Goal: Task Accomplishment & Management: Use online tool/utility

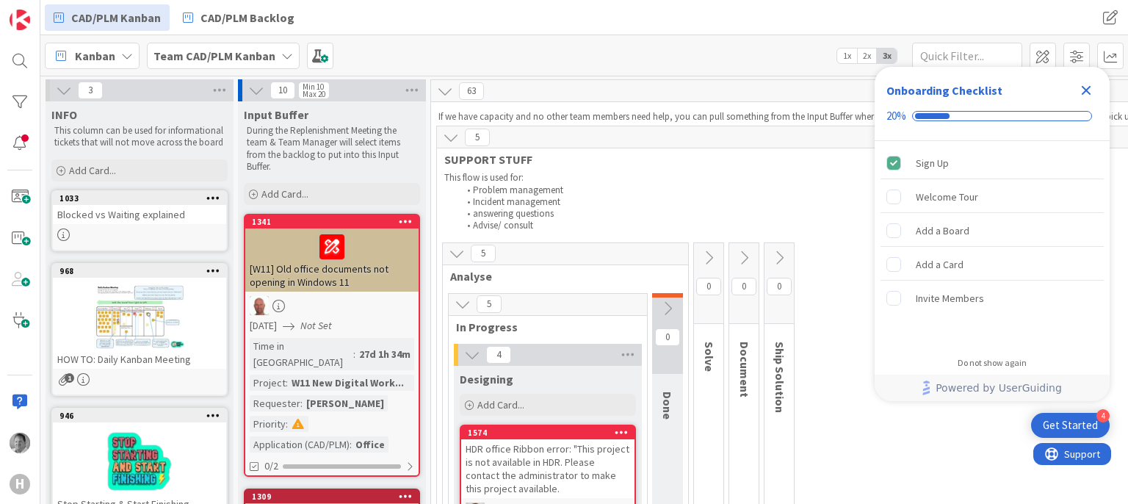
click at [1082, 87] on icon "Close Checklist" at bounding box center [1086, 91] width 10 height 10
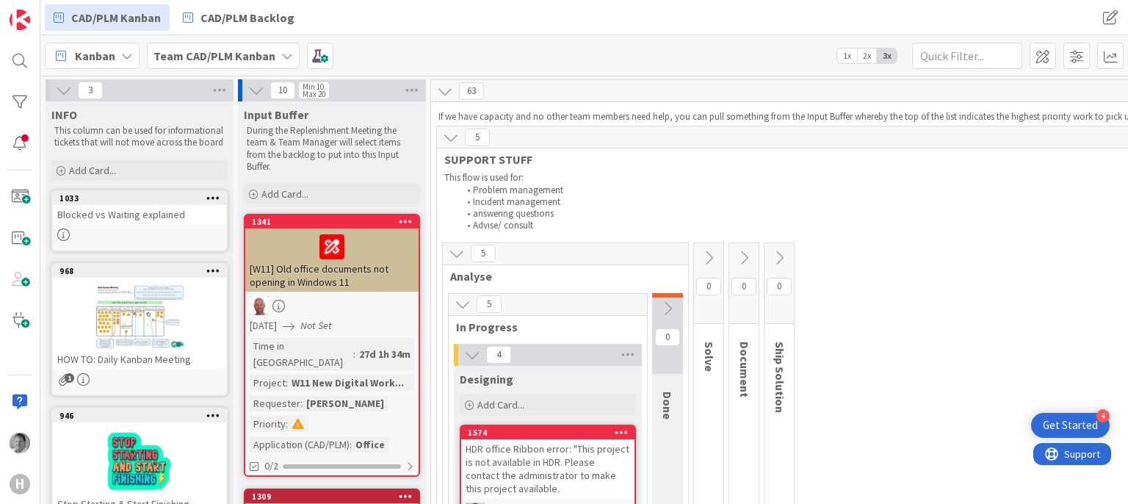
click at [868, 57] on span "2x" at bounding box center [867, 55] width 20 height 15
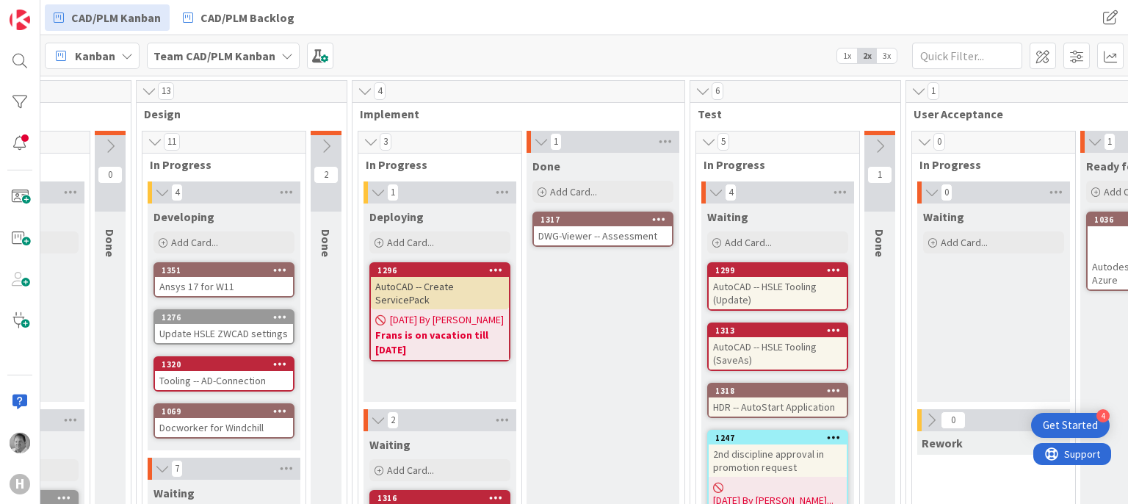
scroll to position [822, 451]
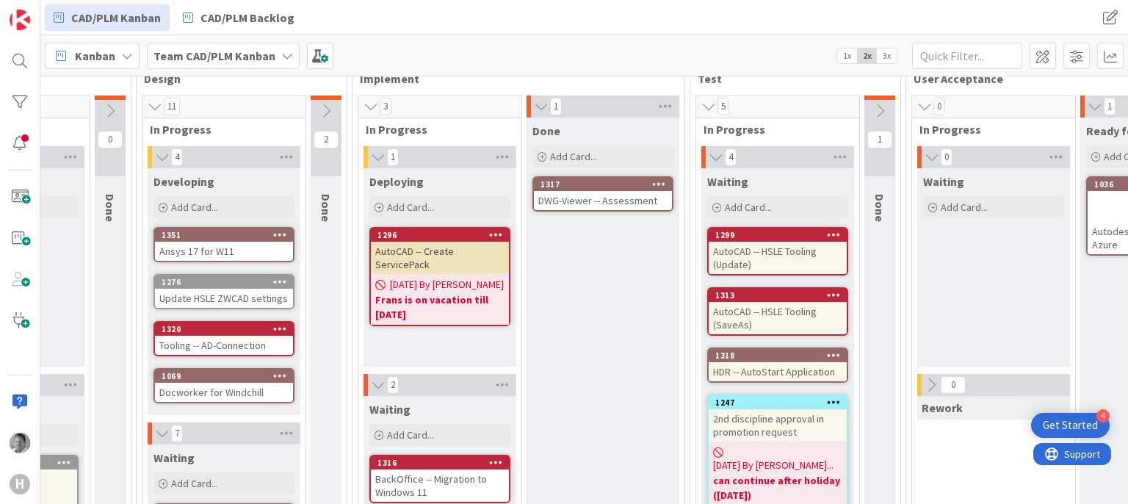
click at [875, 109] on icon at bounding box center [879, 111] width 16 height 16
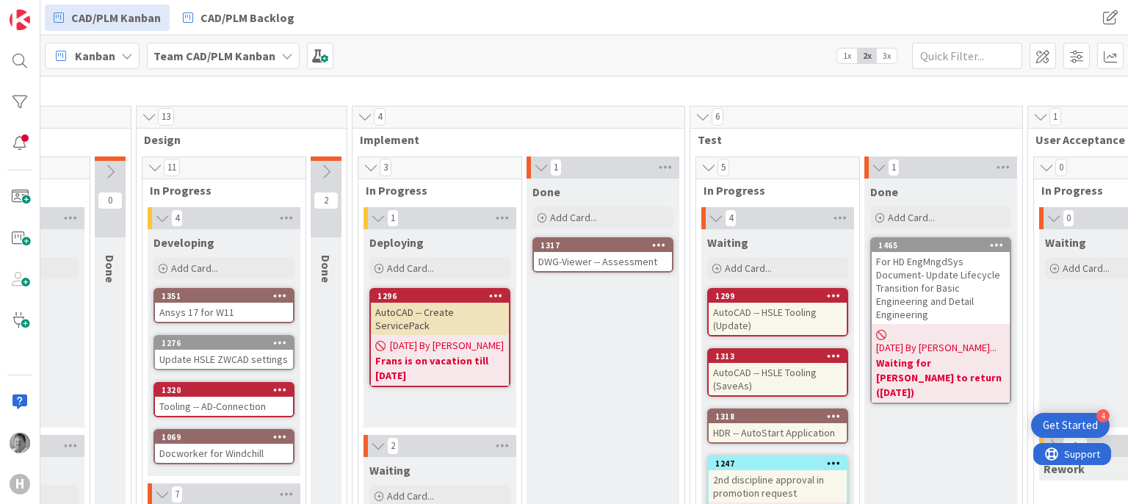
scroll to position [731, 451]
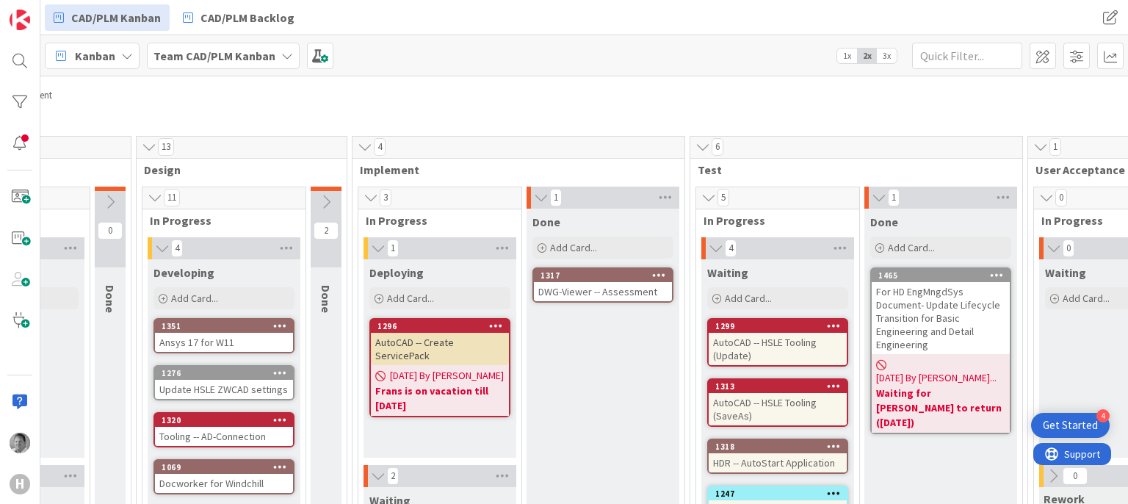
drag, startPoint x: 840, startPoint y: 43, endPoint x: 849, endPoint y: 60, distance: 19.0
click at [841, 43] on div "Kanban Team CAD/PLM Kanban 1x 2x 3x" at bounding box center [583, 55] width 1087 height 40
click at [852, 63] on div "Kanban Team CAD/PLM Kanban 1x 2x 3x" at bounding box center [583, 55] width 1087 height 40
click at [846, 57] on span "1x" at bounding box center [847, 55] width 20 height 15
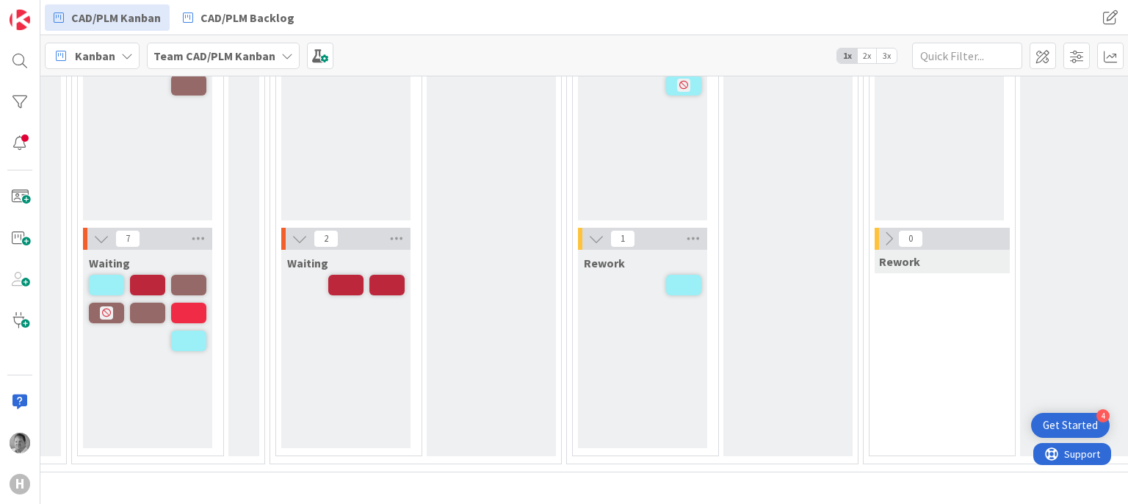
scroll to position [551, 451]
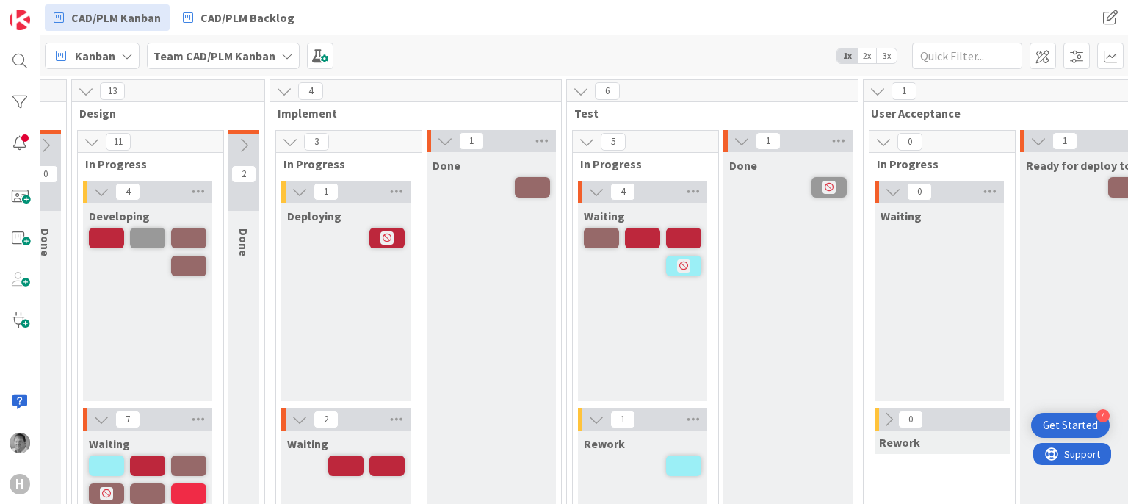
click at [887, 59] on span "3x" at bounding box center [886, 55] width 20 height 15
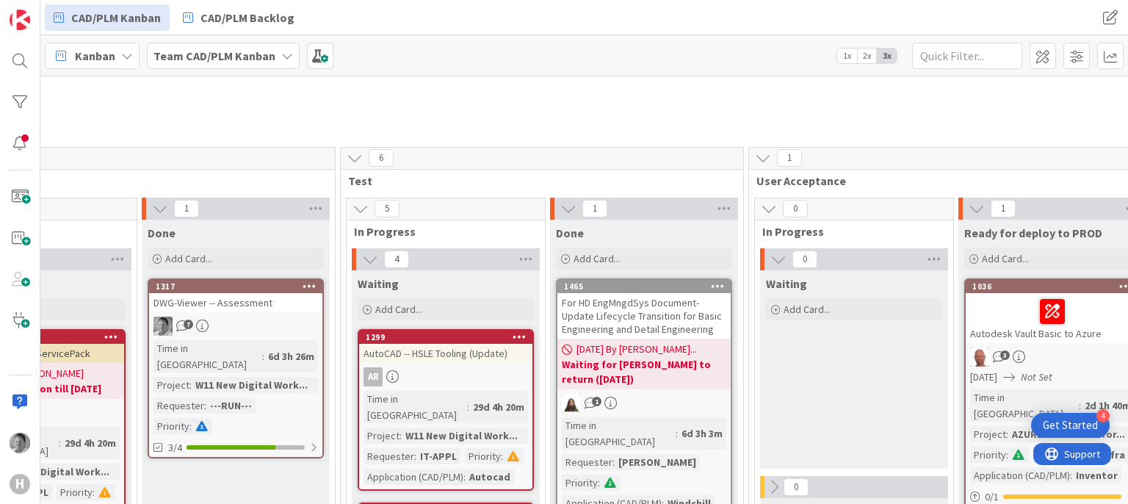
scroll to position [1105, 1015]
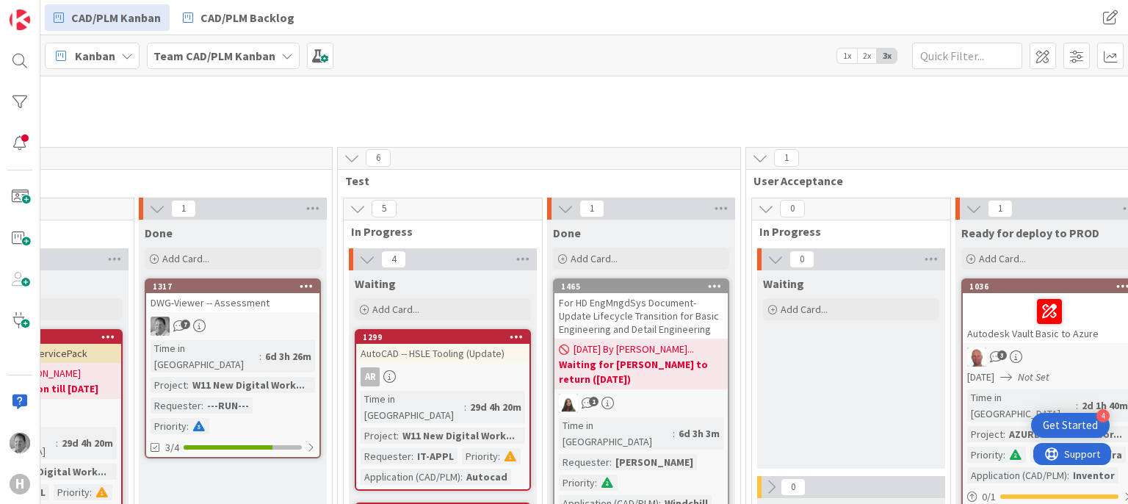
click at [355, 21] on div "CAD/PLM Kanban CAD/PLM Backlog" at bounding box center [369, 17] width 648 height 26
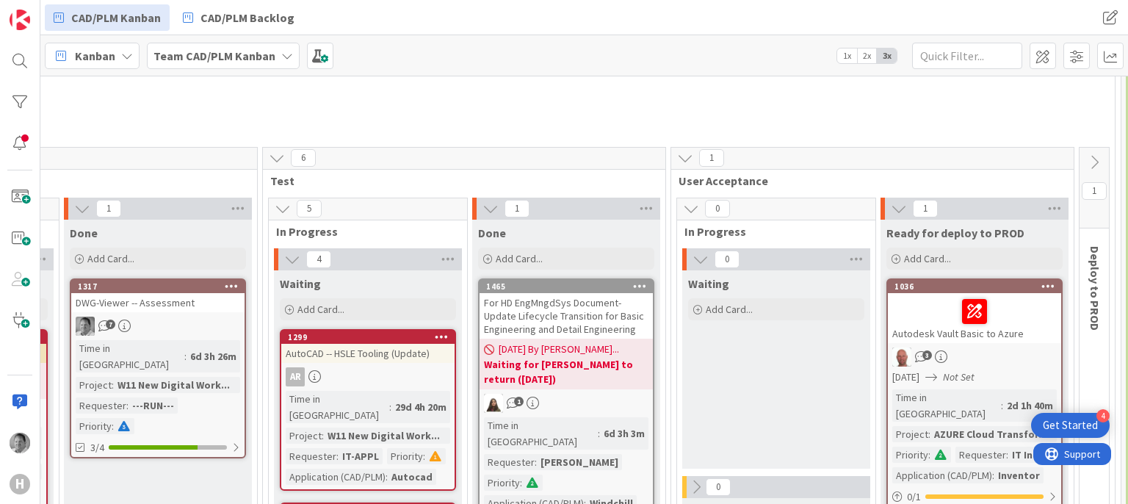
scroll to position [1105, 1097]
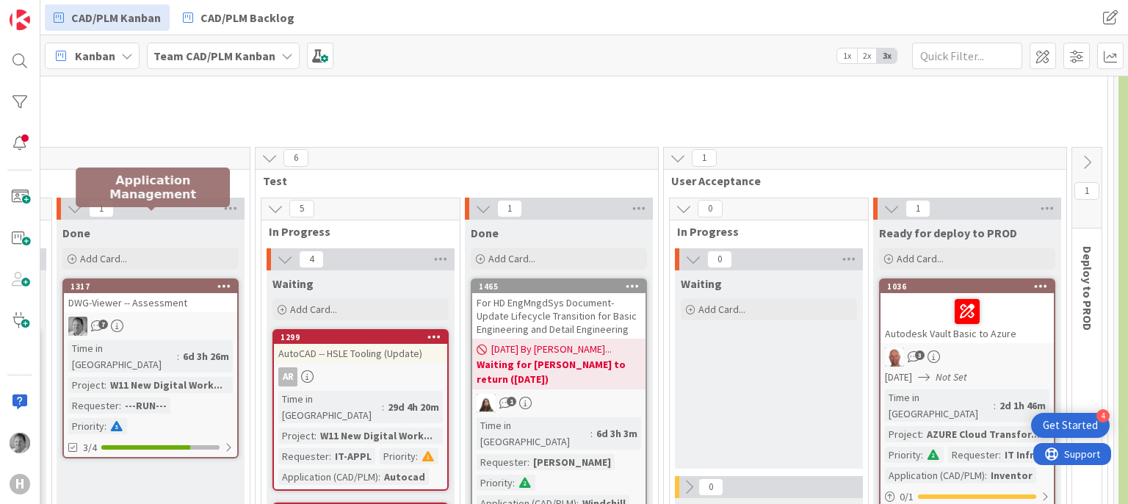
click at [175, 281] on div "1317" at bounding box center [153, 286] width 167 height 10
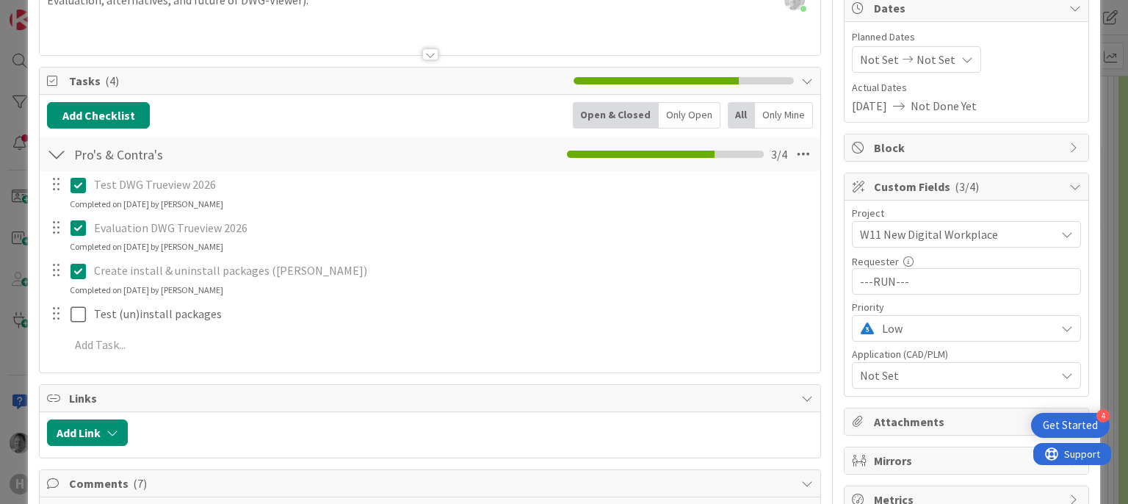
scroll to position [159, 0]
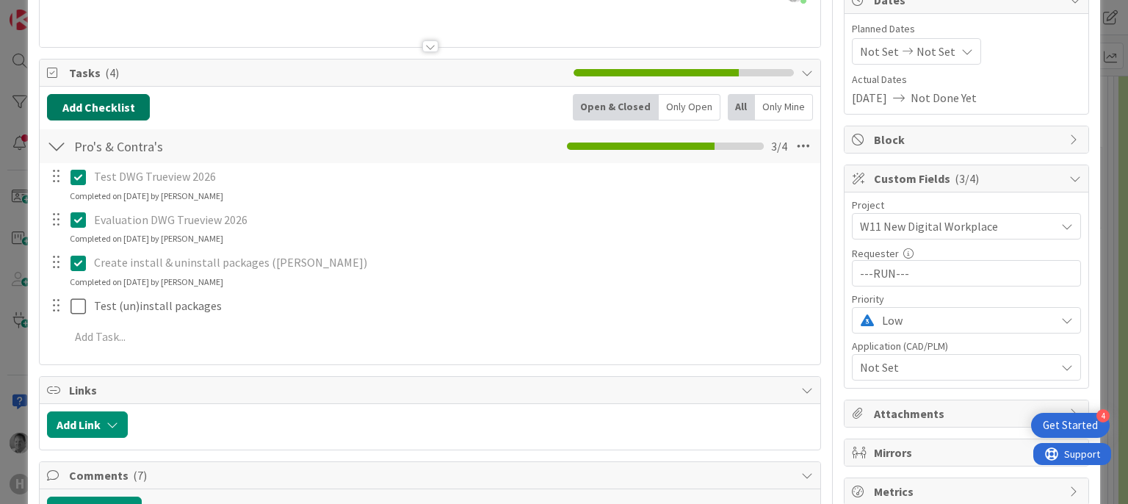
click at [132, 101] on button "Add Checklist" at bounding box center [98, 107] width 103 height 26
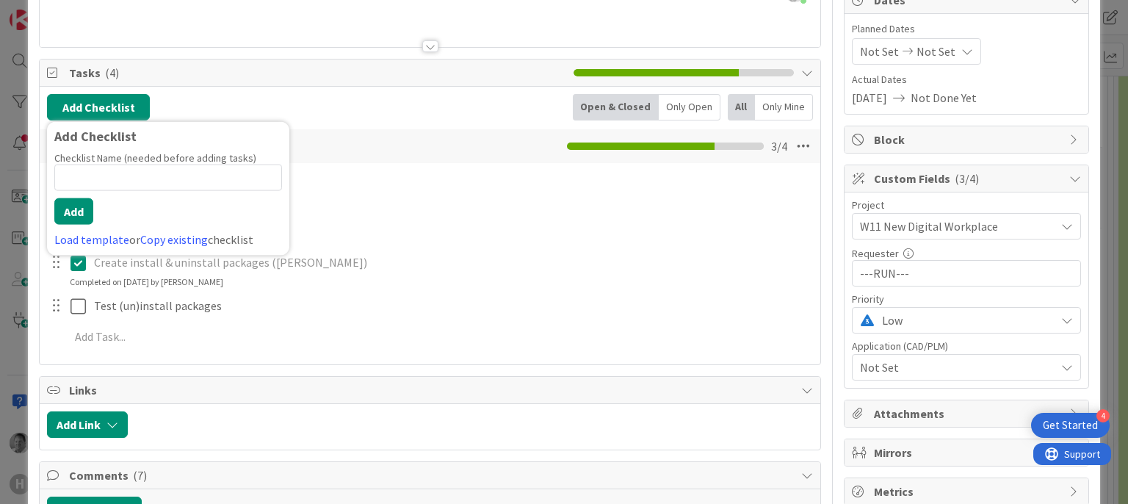
click at [410, 203] on div "Test DWG Trueview 2026 Update Cancel Completed on [DATE] by Ariën Versluijs Eva…" at bounding box center [429, 259] width 765 height 192
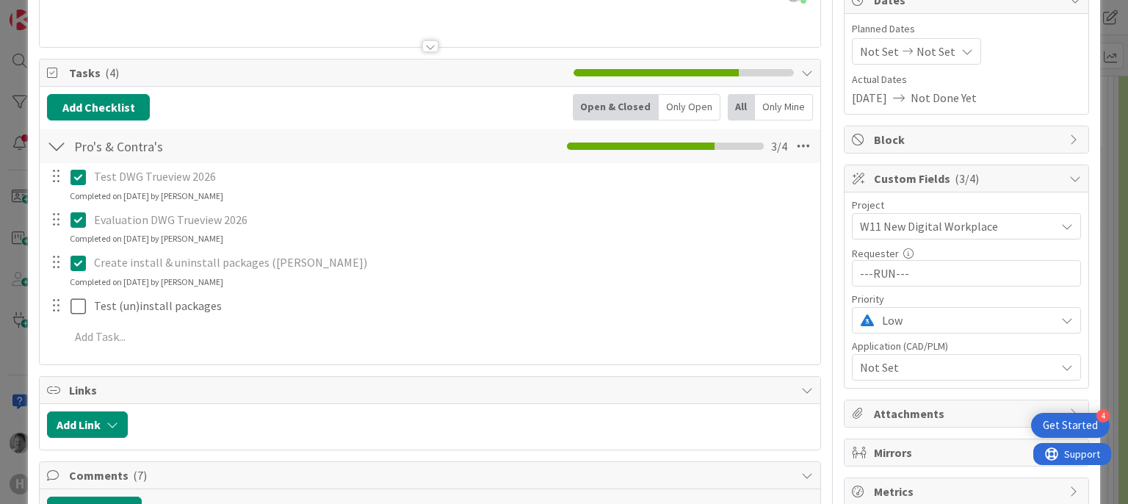
click at [131, 355] on div "Add Checklist Back Open & Closed Only Open All Only Mine Pro's & Contra's Check…" at bounding box center [430, 225] width 780 height 277
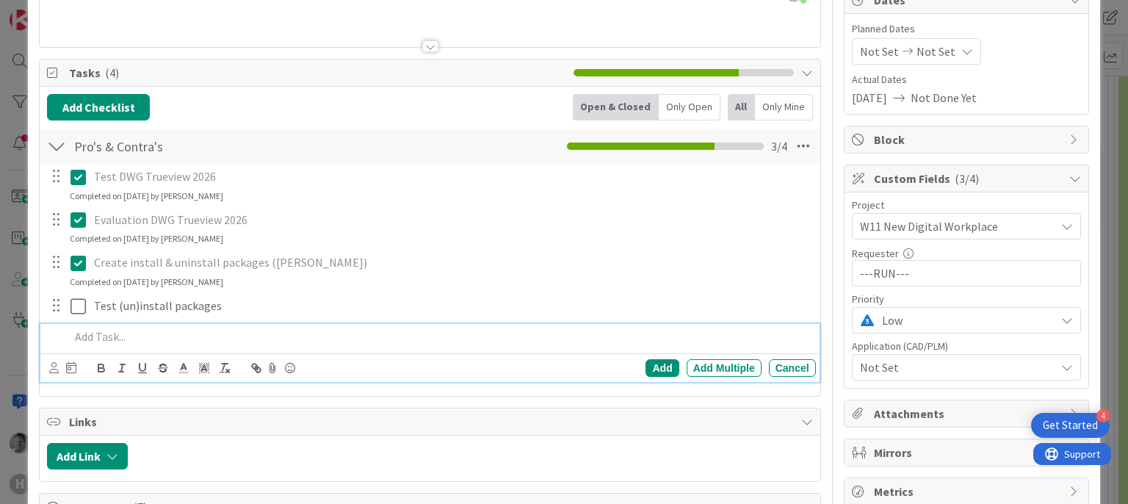
click at [108, 339] on p at bounding box center [439, 336] width 739 height 17
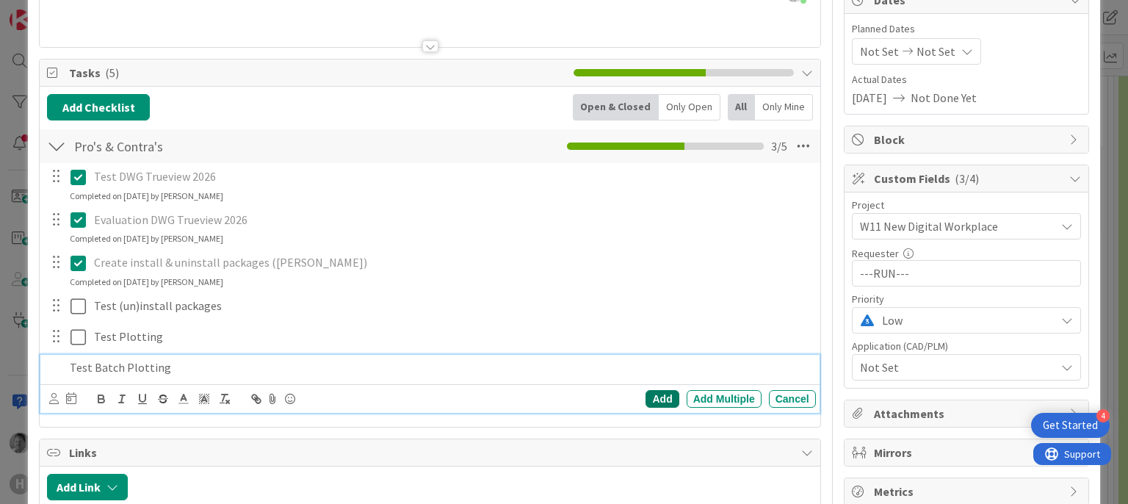
click at [652, 398] on div "Add" at bounding box center [661, 399] width 33 height 18
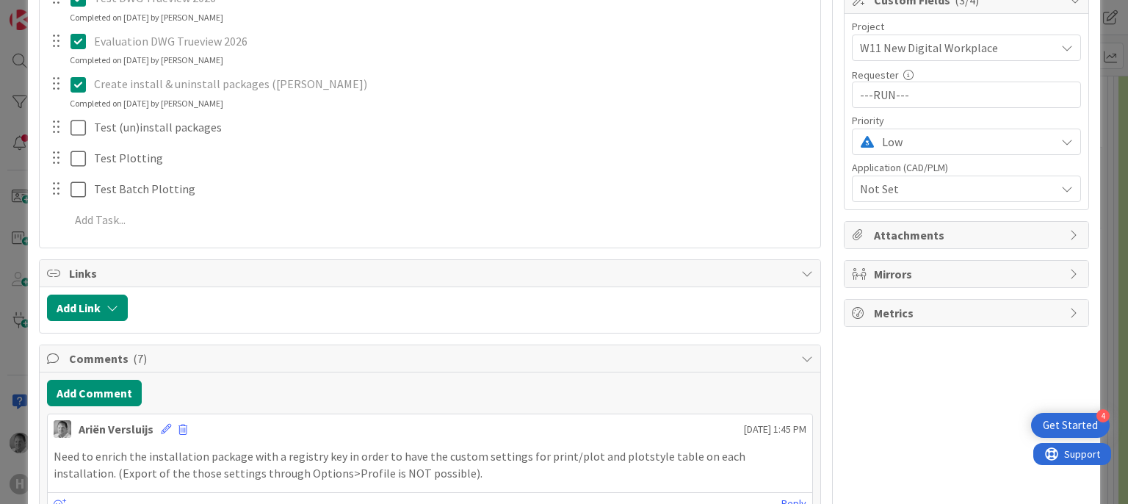
scroll to position [0, 0]
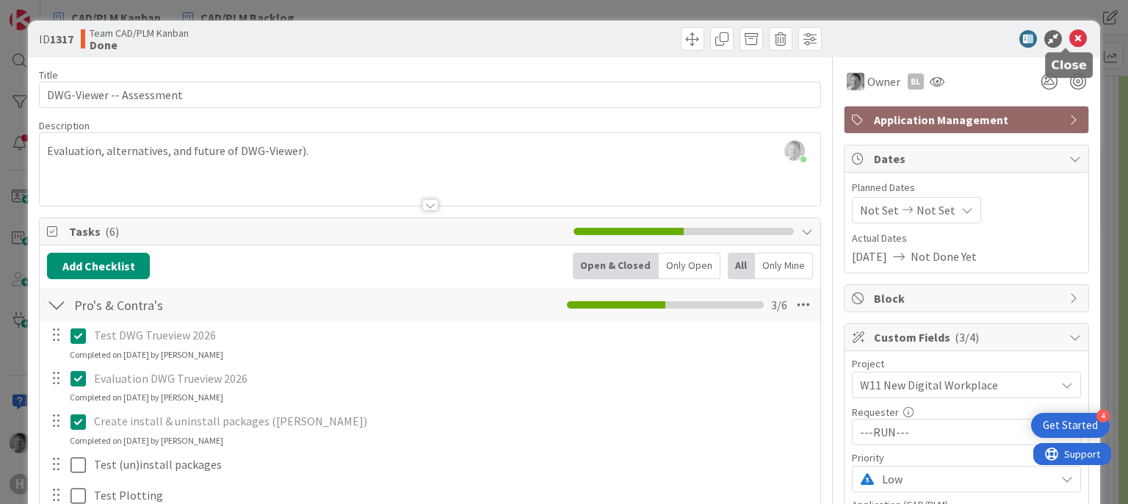
click at [1069, 41] on icon at bounding box center [1078, 39] width 18 height 18
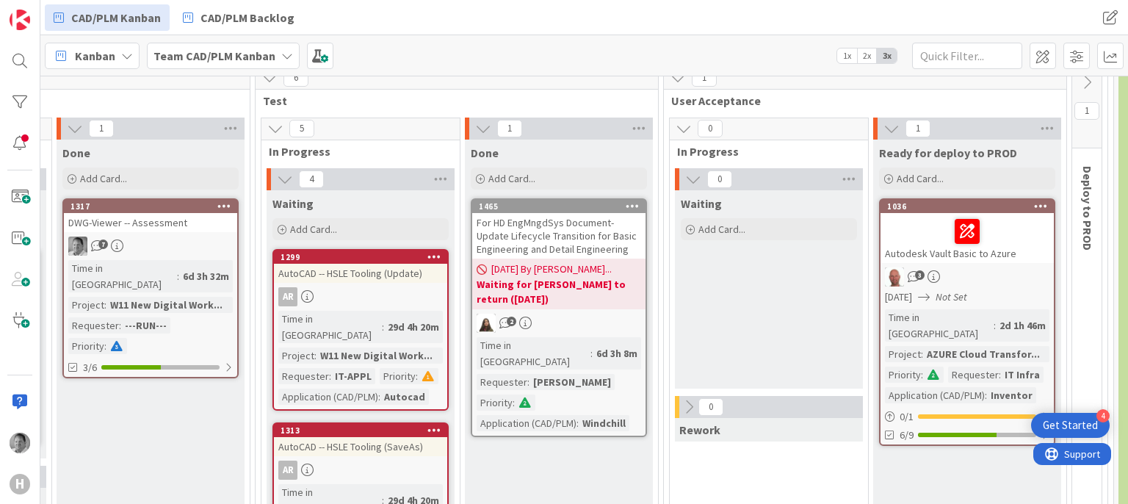
scroll to position [1057, 1097]
